Goal: Find specific fact: Find specific fact

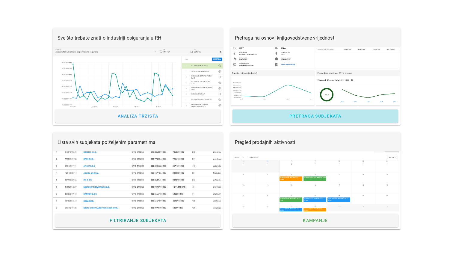
click at [278, 119] on link "Pretraga subjekata" at bounding box center [315, 115] width 166 height 13
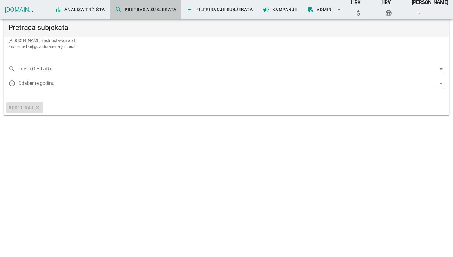
click at [193, 60] on div "search Ime ili OIB tvrtke arrow_drop_down access_time Odaberite godinu arrow_dr…" at bounding box center [227, 76] width 446 height 45
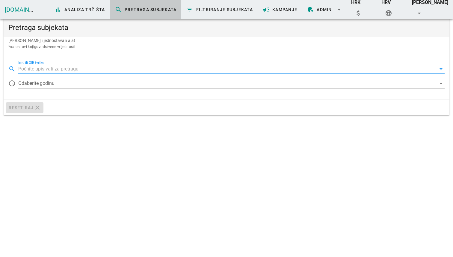
click at [193, 67] on input "Ime ili OIB tvrtke" at bounding box center [227, 69] width 418 height 10
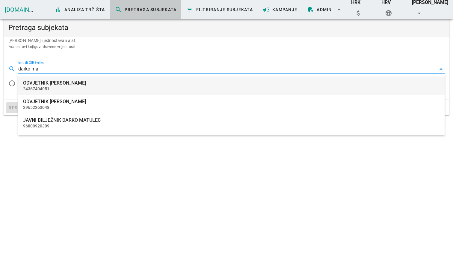
click at [208, 90] on div "24367404051" at bounding box center [231, 88] width 417 height 5
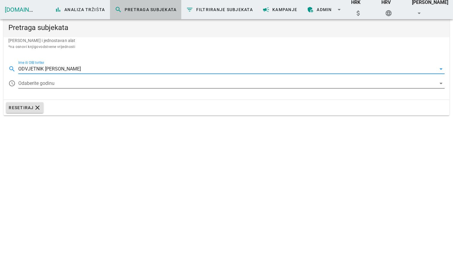
type input "ODVJETNIK [PERSON_NAME]"
click at [56, 84] on div at bounding box center [227, 83] width 418 height 10
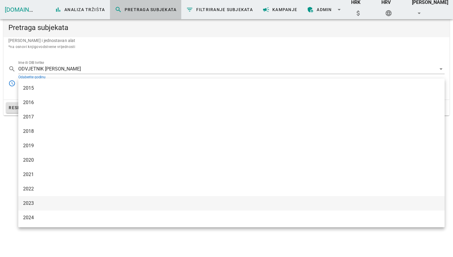
click at [48, 197] on div "2023" at bounding box center [231, 202] width 417 height 13
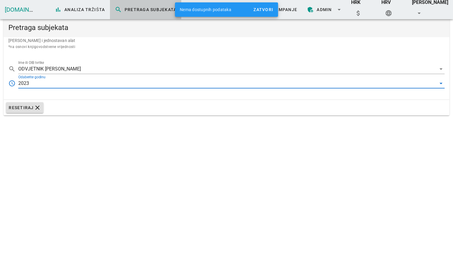
click at [72, 84] on div "2023" at bounding box center [227, 83] width 418 height 10
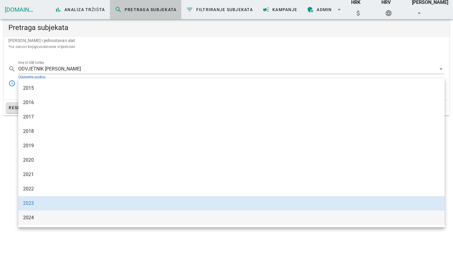
click at [52, 216] on div "2024" at bounding box center [231, 217] width 417 height 6
